Goal: Transaction & Acquisition: Purchase product/service

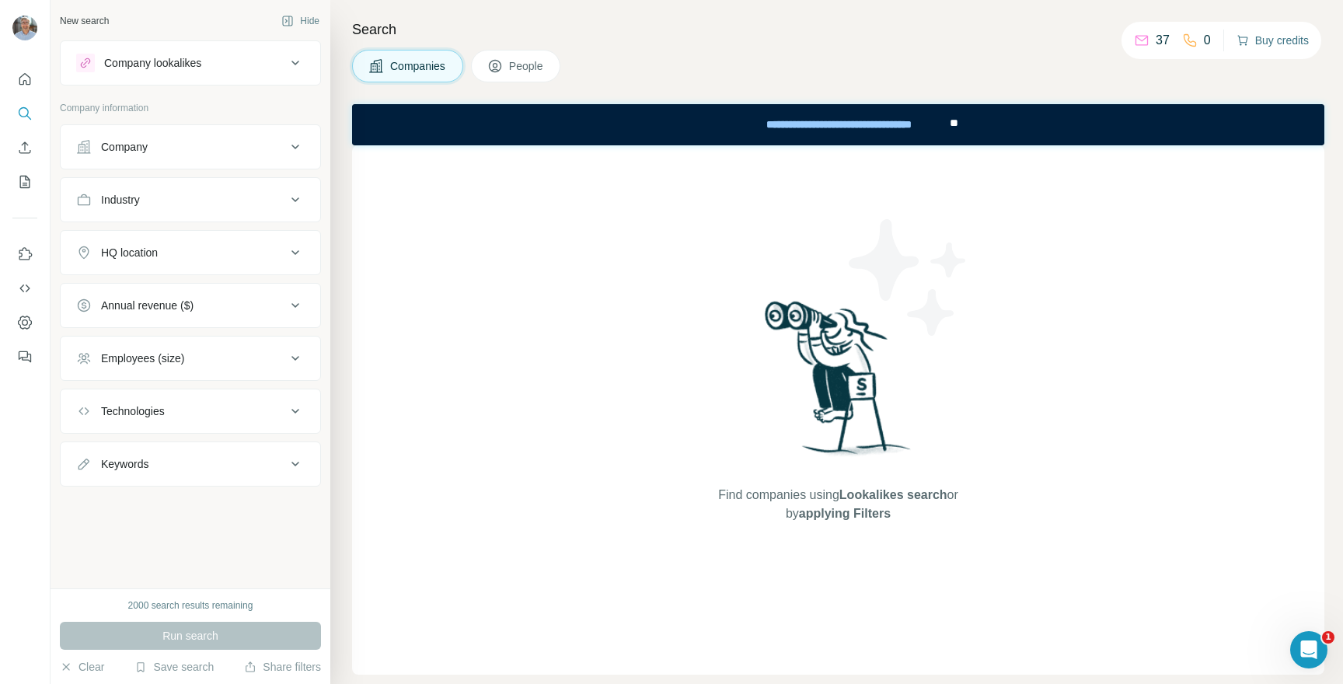
click at [1248, 38] on button "Buy credits" at bounding box center [1273, 41] width 72 height 22
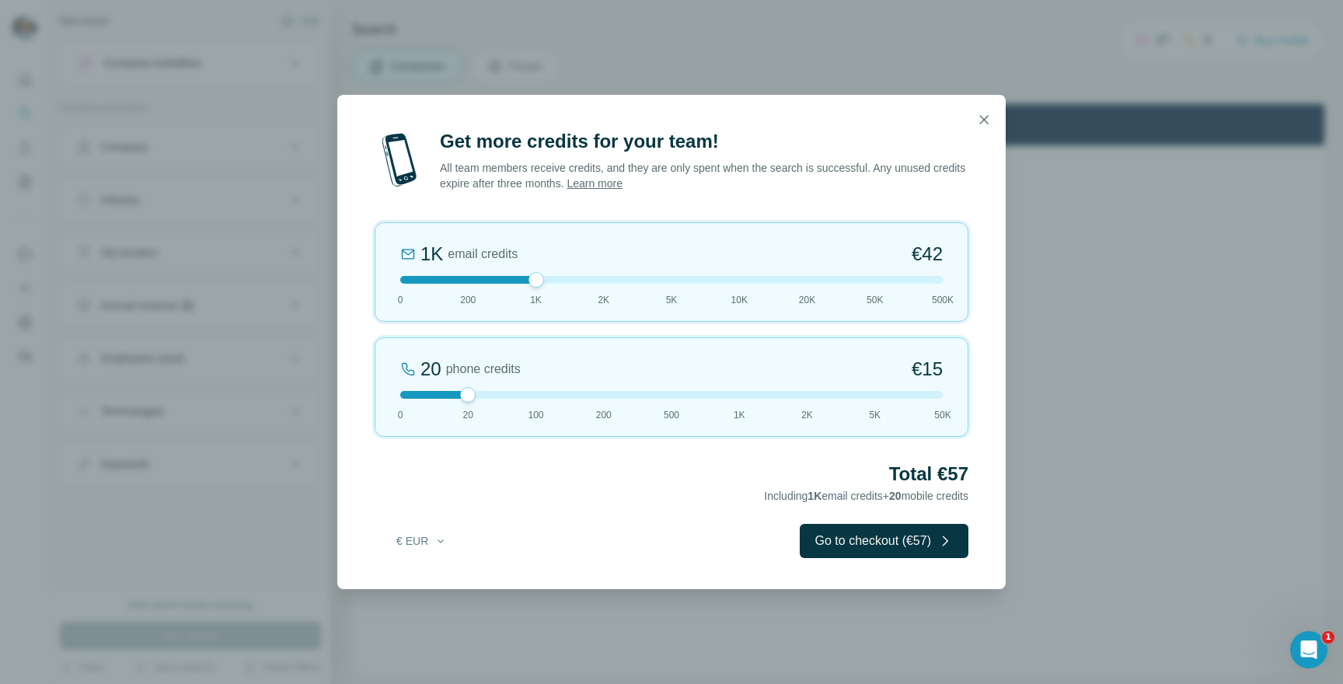
drag, startPoint x: 469, startPoint y: 283, endPoint x: 530, endPoint y: 281, distance: 61.4
click at [530, 281] on div at bounding box center [536, 280] width 16 height 16
drag, startPoint x: 469, startPoint y: 400, endPoint x: 515, endPoint y: 412, distance: 47.3
click at [515, 412] on div "100 phone credits €[PHONE_NUMBER] 1K 2K 5K 50K" at bounding box center [672, 386] width 594 height 99
drag, startPoint x: 533, startPoint y: 396, endPoint x: 541, endPoint y: 408, distance: 14.7
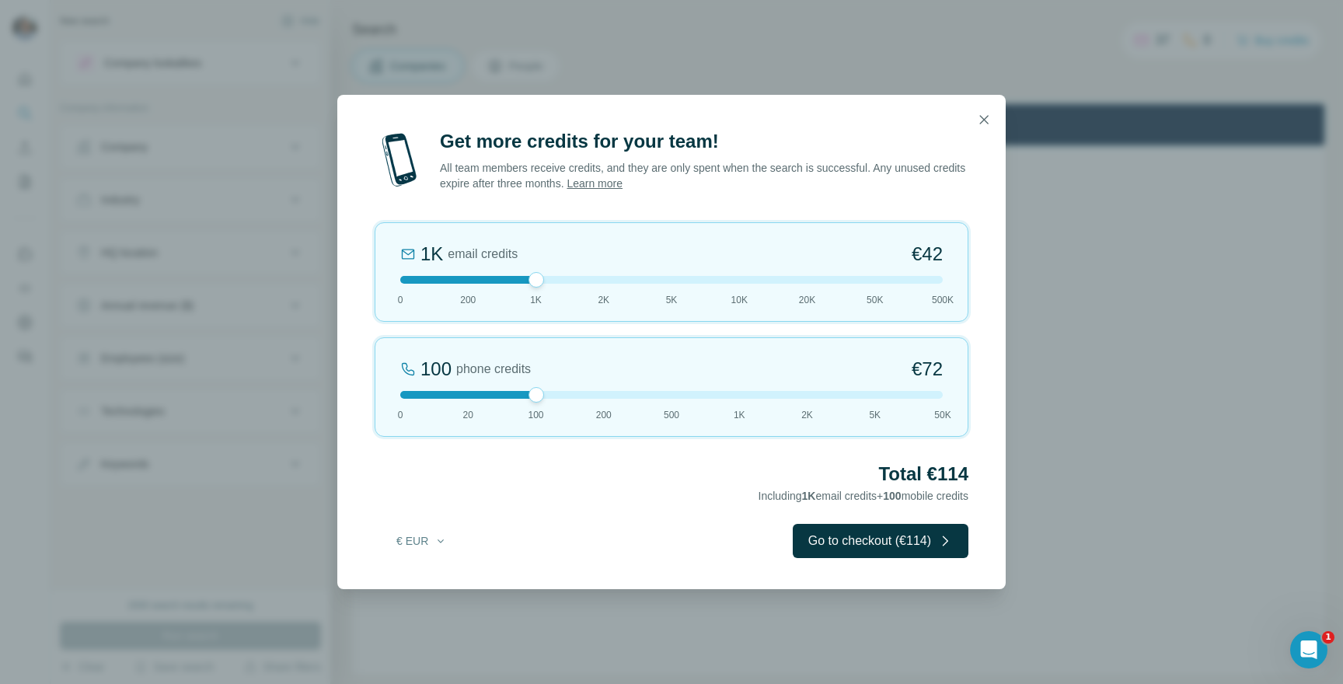
click at [541, 408] on div "100 phone credits €[PHONE_NUMBER] 1K 2K 5K 50K" at bounding box center [672, 386] width 594 height 99
click at [821, 536] on button "Go to checkout (€114)" at bounding box center [881, 541] width 176 height 34
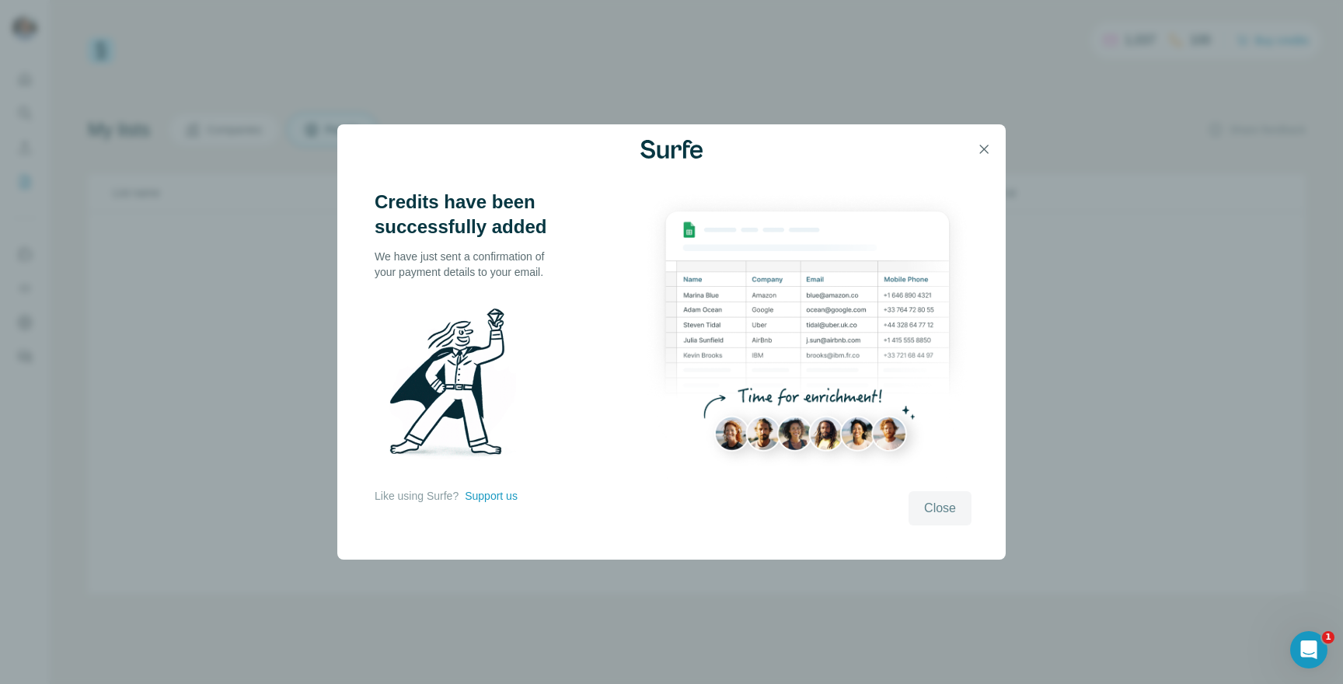
click at [935, 507] on span "Close" at bounding box center [940, 508] width 32 height 19
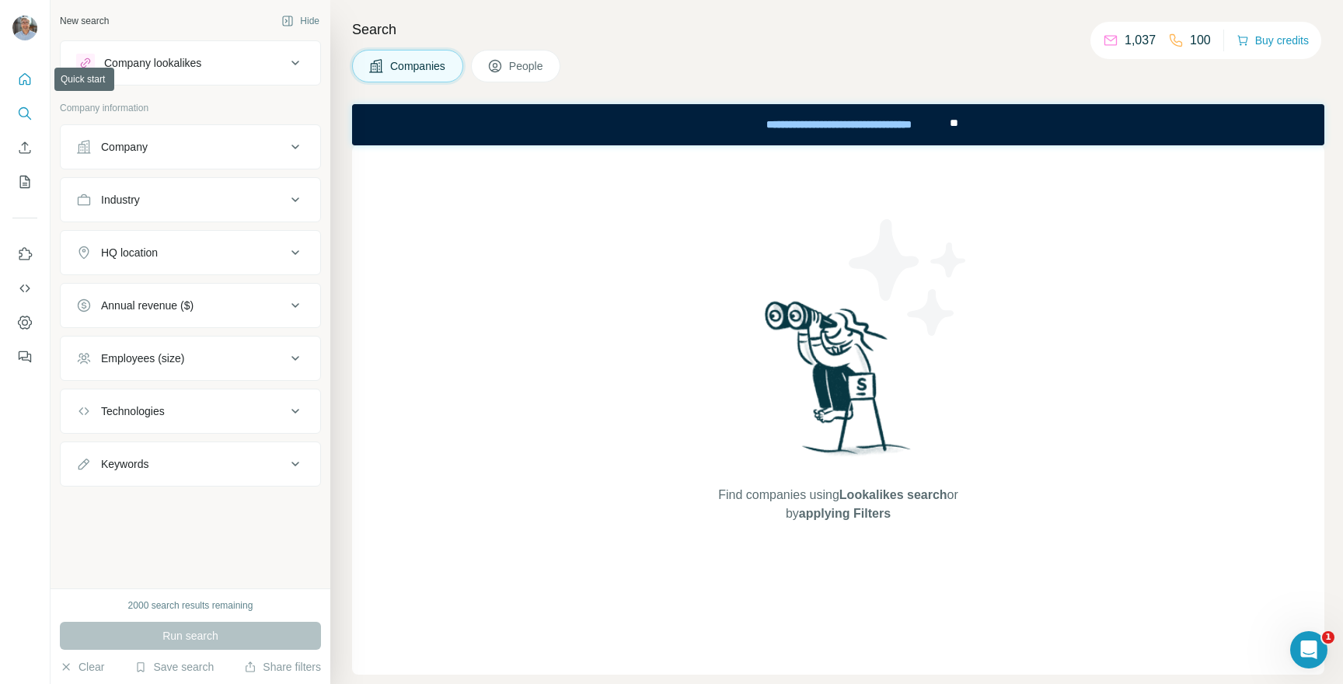
click at [25, 73] on icon "Quick start" at bounding box center [25, 80] width 16 height 16
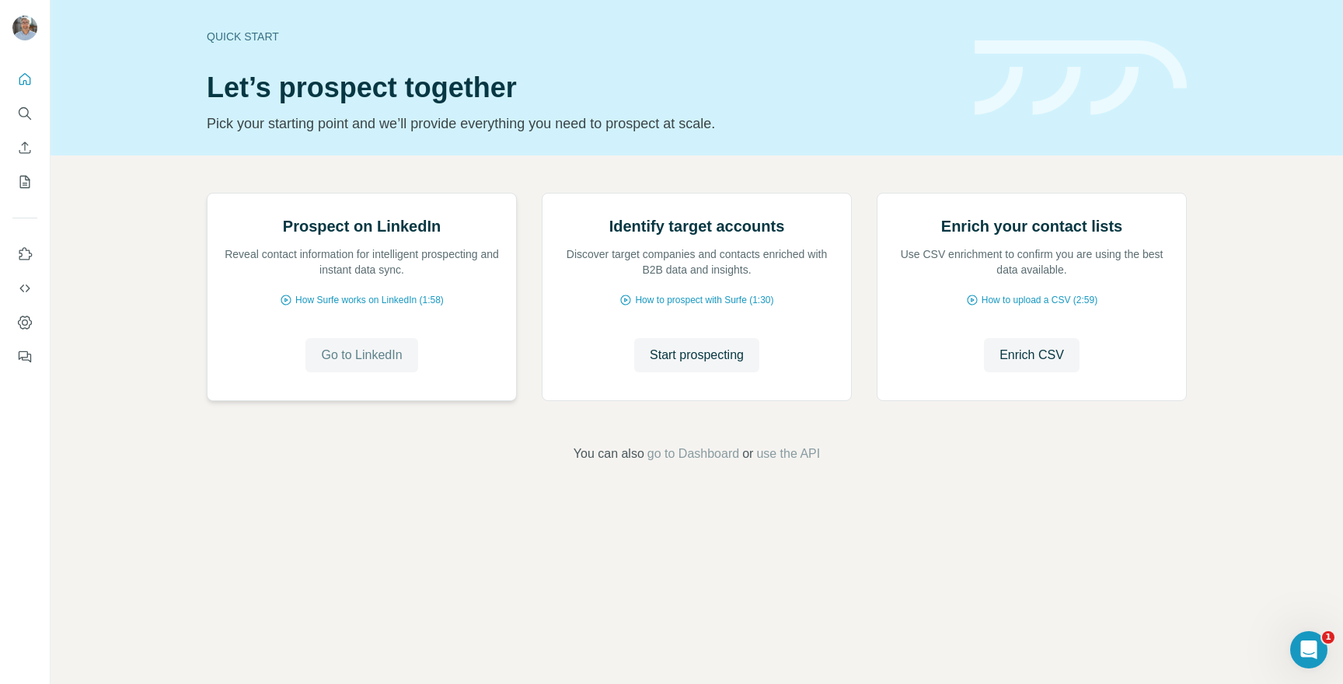
click at [393, 365] on span "Go to LinkedIn" at bounding box center [361, 355] width 81 height 19
